Goal: Find specific page/section: Find specific page/section

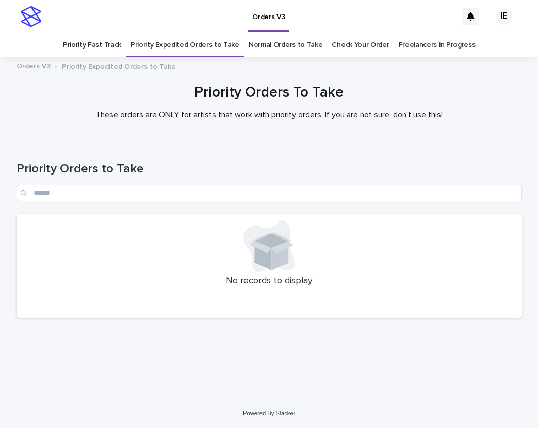
click at [206, 236] on div at bounding box center [269, 246] width 493 height 52
